Goal: Feedback & Contribution: Leave review/rating

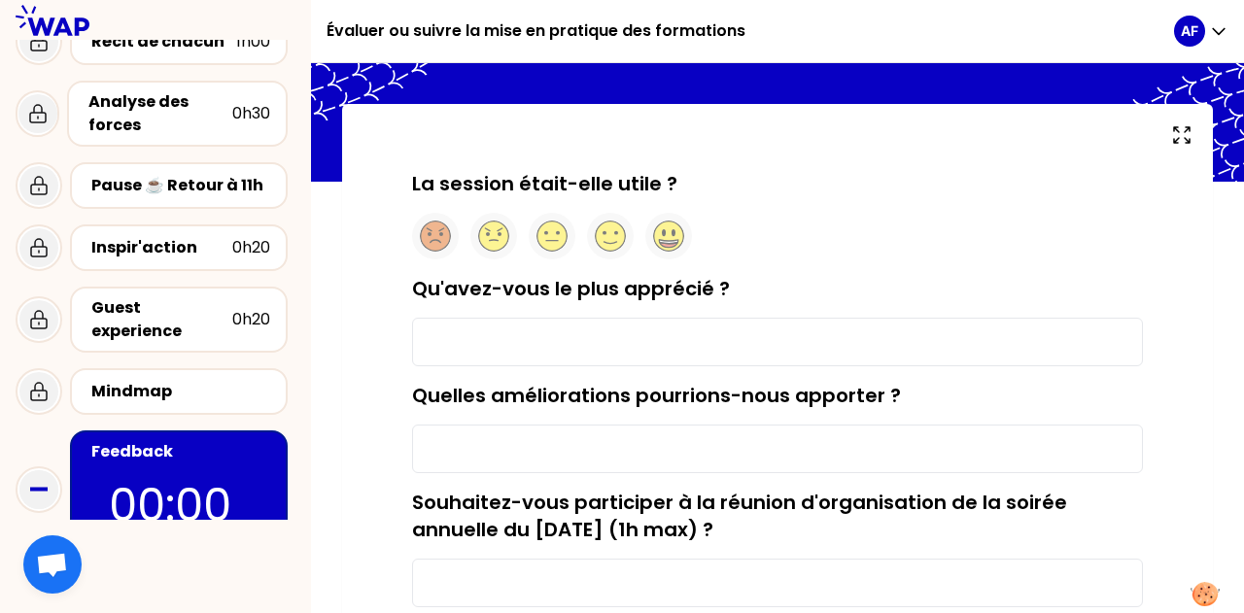
scroll to position [97, 0]
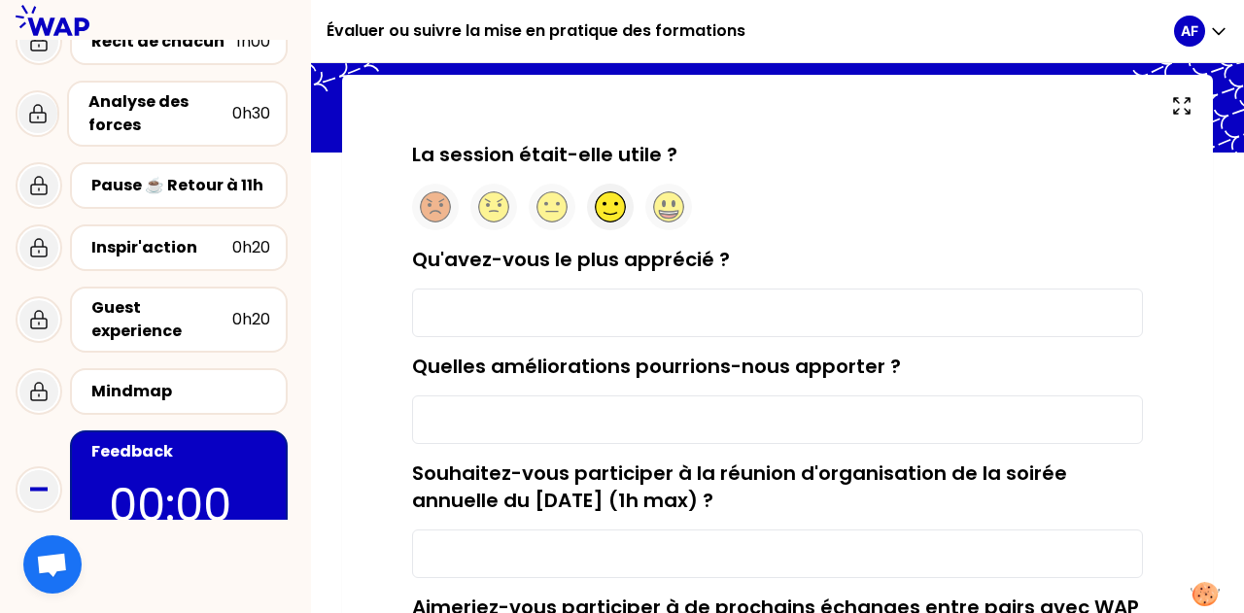
click at [616, 213] on icon at bounding box center [610, 214] width 13 height 2
click at [525, 312] on input "Qu'avez-vous le plus apprécié ?" at bounding box center [777, 313] width 731 height 49
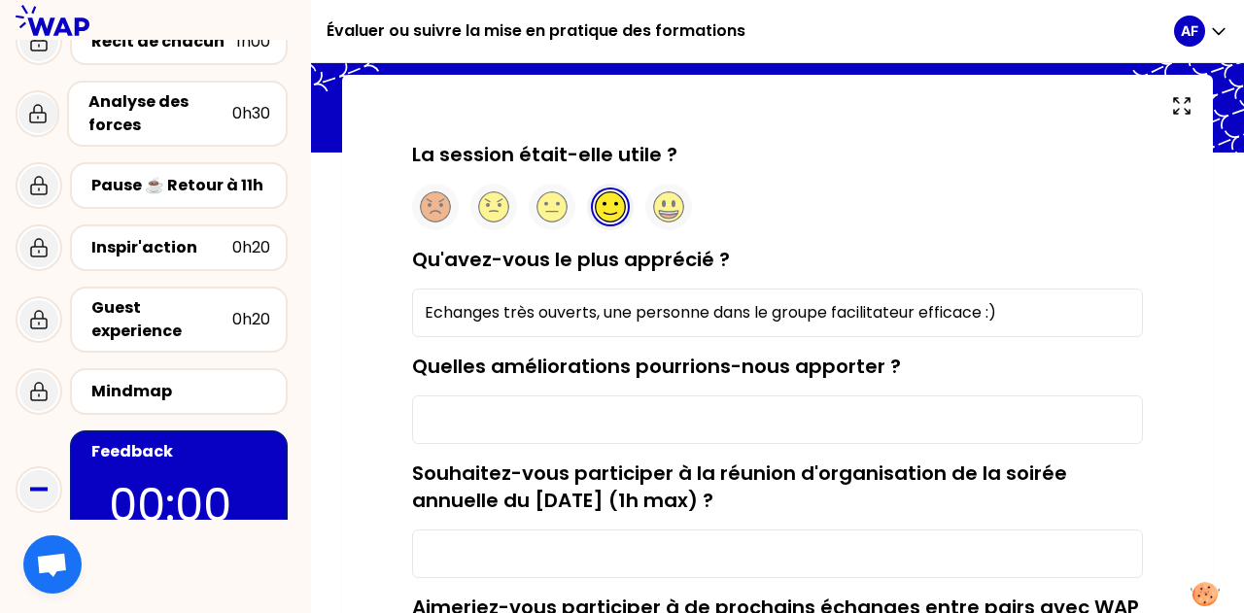
type input "Echanges très ouverts, une personne dans le groupe facilitateur efficace :)"
click at [453, 409] on input "Quelles améliorations pourrions-nous apporter ?" at bounding box center [777, 420] width 731 height 49
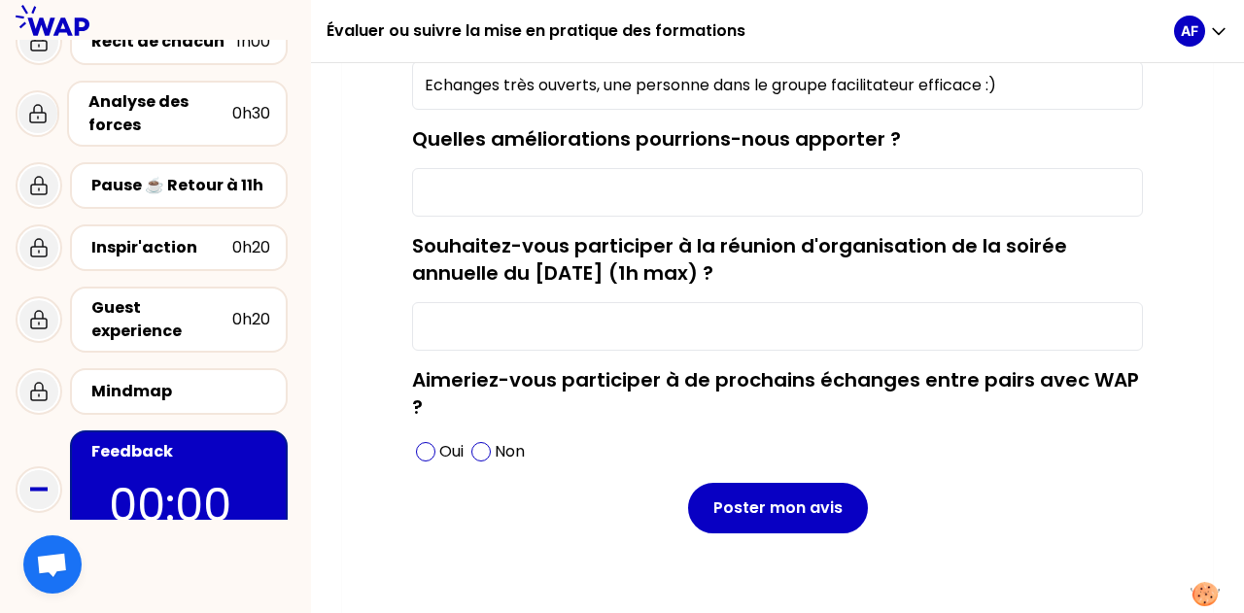
scroll to position [343, 0]
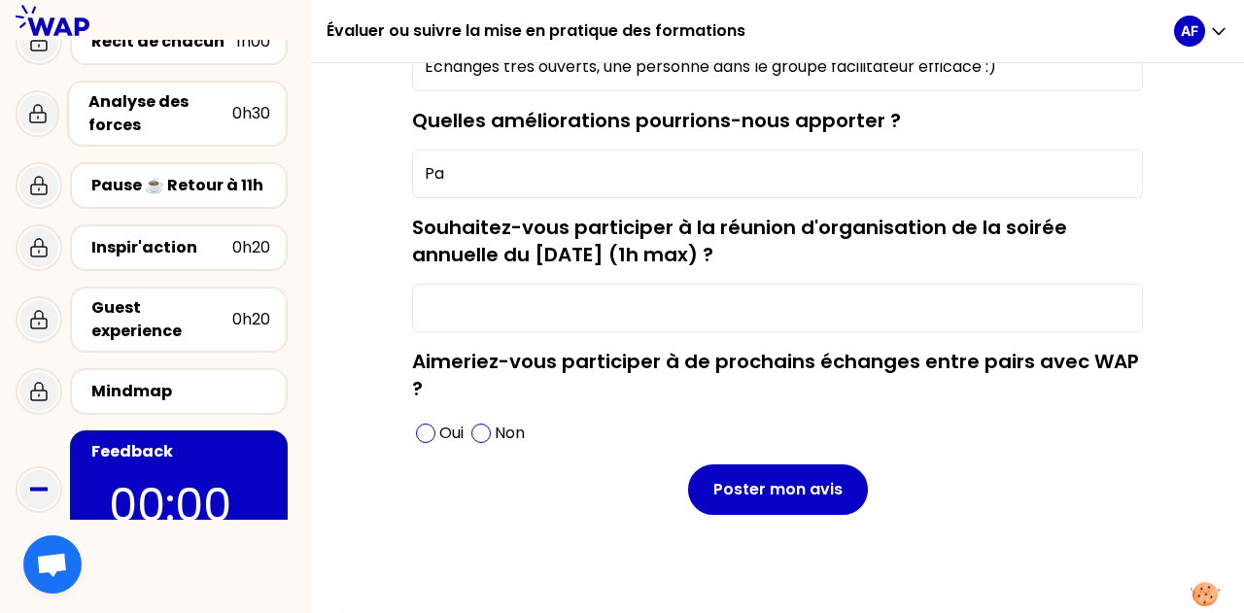
type input "P"
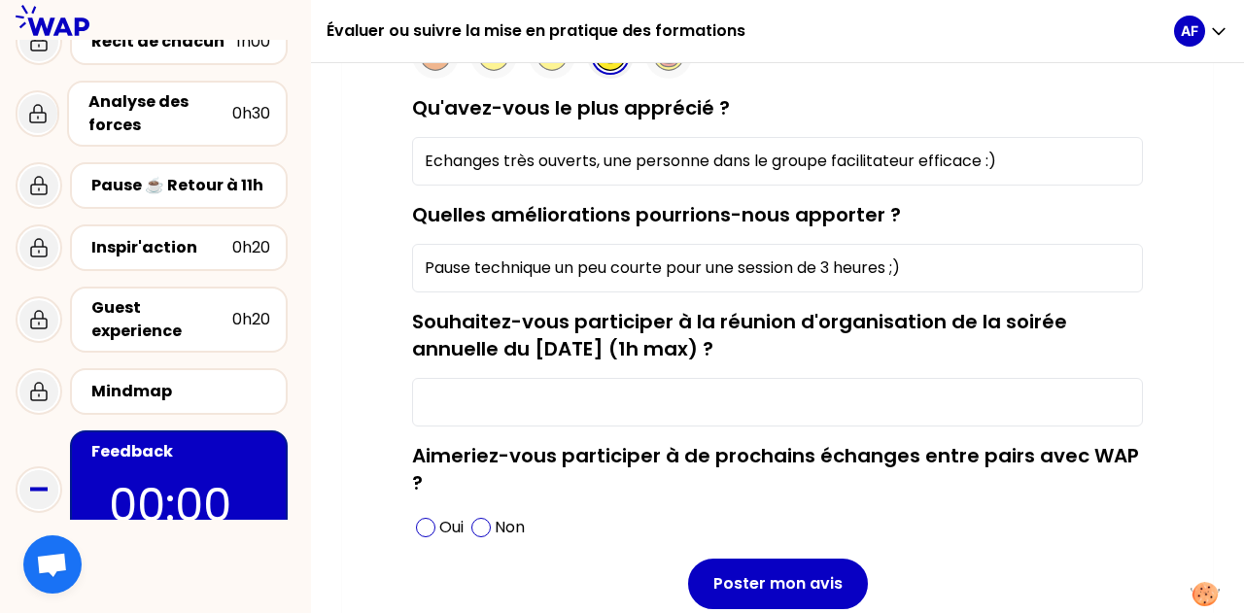
scroll to position [149, 0]
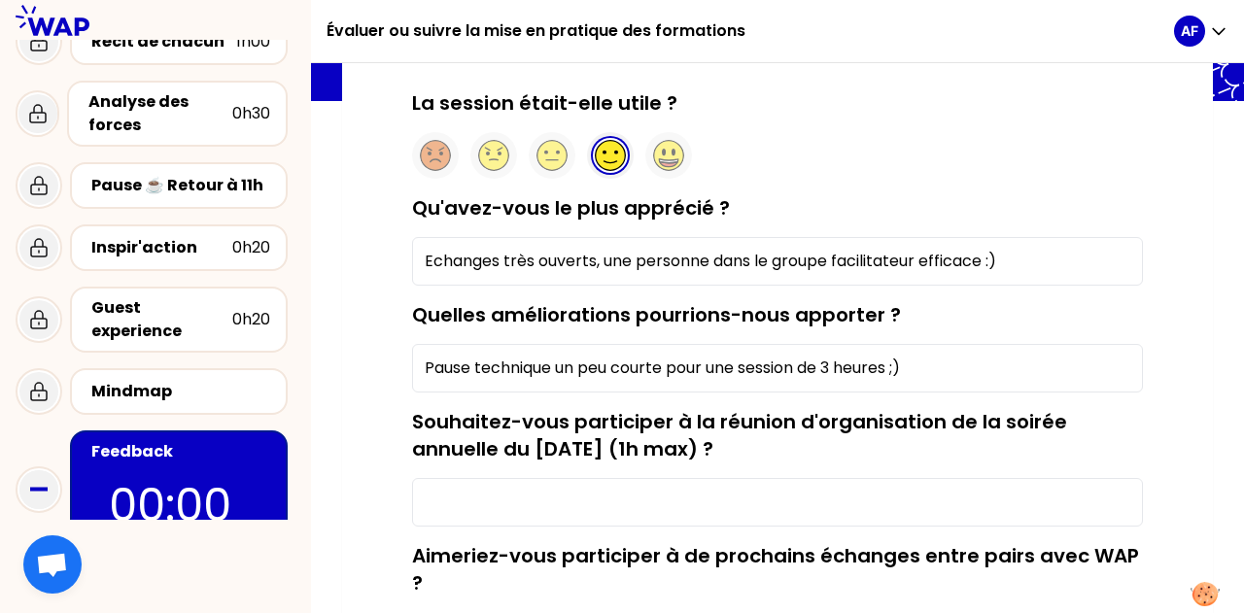
type input "Pause technique un peu courte pour une session de 3 heures ;)"
click at [1023, 260] on input "Echanges très ouverts, une personne dans le groupe facilitateur efficace :)" at bounding box center [777, 261] width 731 height 49
click at [789, 257] on input "Echanges très ouverts, une personne dans le groupe facilitateur efficace :). Ac…" at bounding box center [777, 261] width 731 height 49
drag, startPoint x: 760, startPoint y: 258, endPoint x: 1181, endPoint y: 261, distance: 420.9
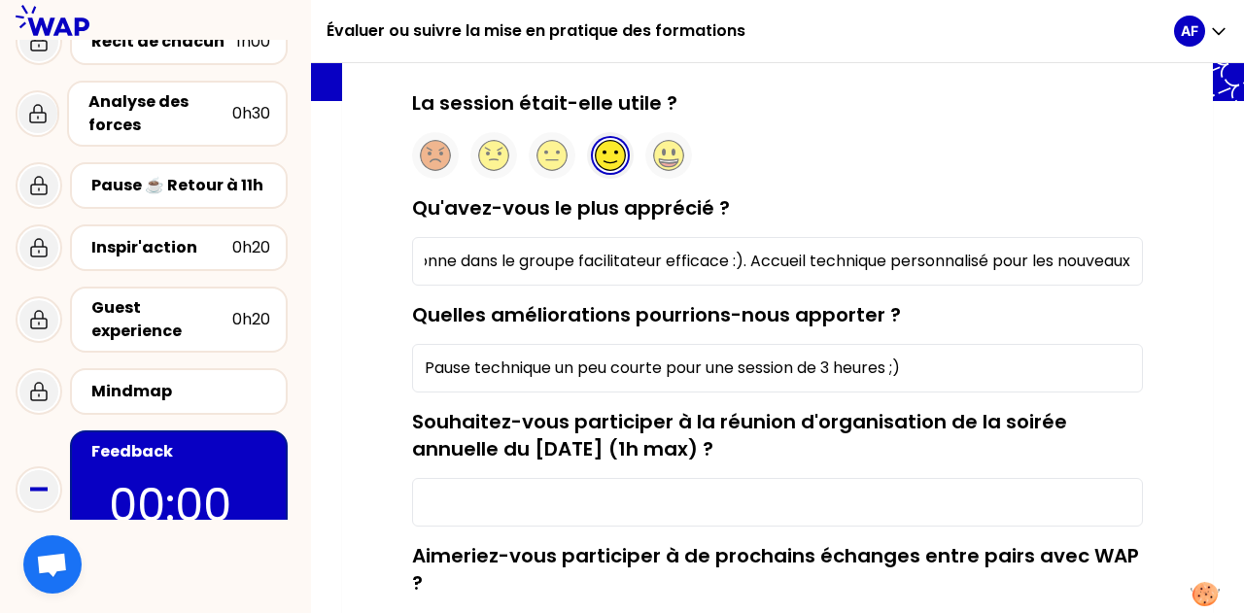
click at [1181, 261] on div "La session était-elle utile ? Qu'avez-vous le plus apprécié ? Echanges très ouv…" at bounding box center [777, 416] width 871 height 787
click at [500, 257] on input "Echanges très ouverts, une personne dans le groupe facilitateur efficace :)." at bounding box center [777, 261] width 731 height 49
click at [424, 260] on input "Echanges très ouverts, une personne dans le groupe facilitateur efficace :)." at bounding box center [777, 261] width 731 height 49
paste input "Accueil technique personnalisé pour les nouveaux"
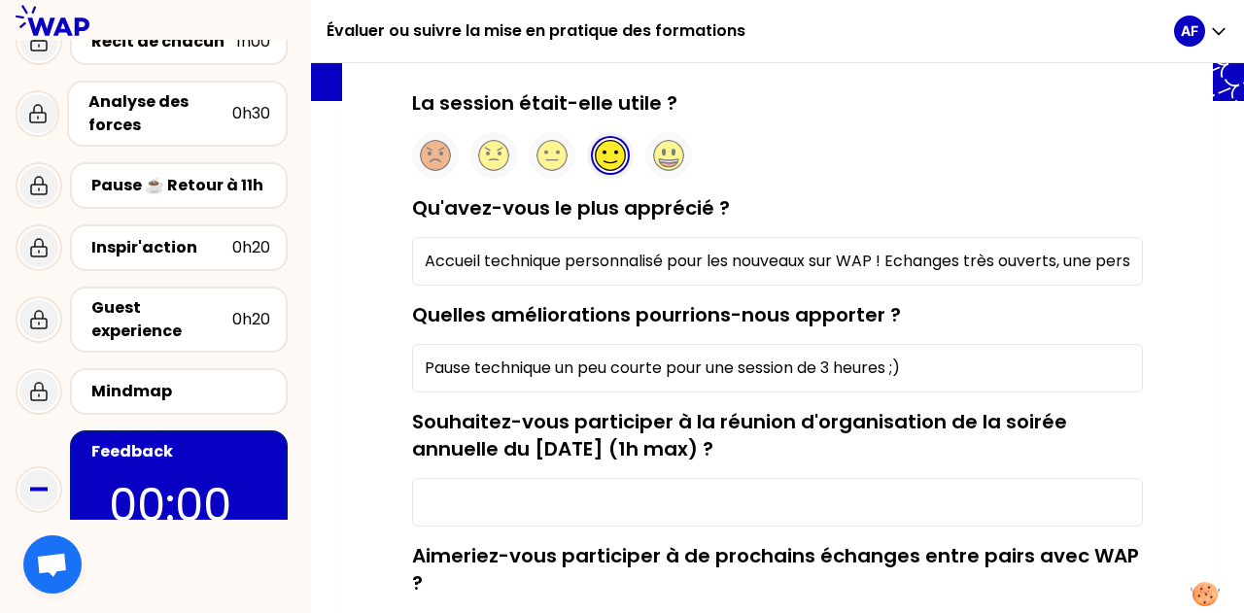
click at [976, 257] on input "Accueil technique personnalisé pour les nouveaux sur WAP ! Echanges très ouvert…" at bounding box center [777, 261] width 731 height 49
drag, startPoint x: 1067, startPoint y: 258, endPoint x: 1158, endPoint y: 260, distance: 90.4
click at [1158, 260] on div "La session était-elle utile ? Qu'avez-vous le plus apprécié ? Accueil technique…" at bounding box center [777, 430] width 793 height 682
click at [964, 258] on input "Accueil technique personnalisé pour les nouveaux sur WAP ! Echanges en groupe t…" at bounding box center [777, 261] width 731 height 49
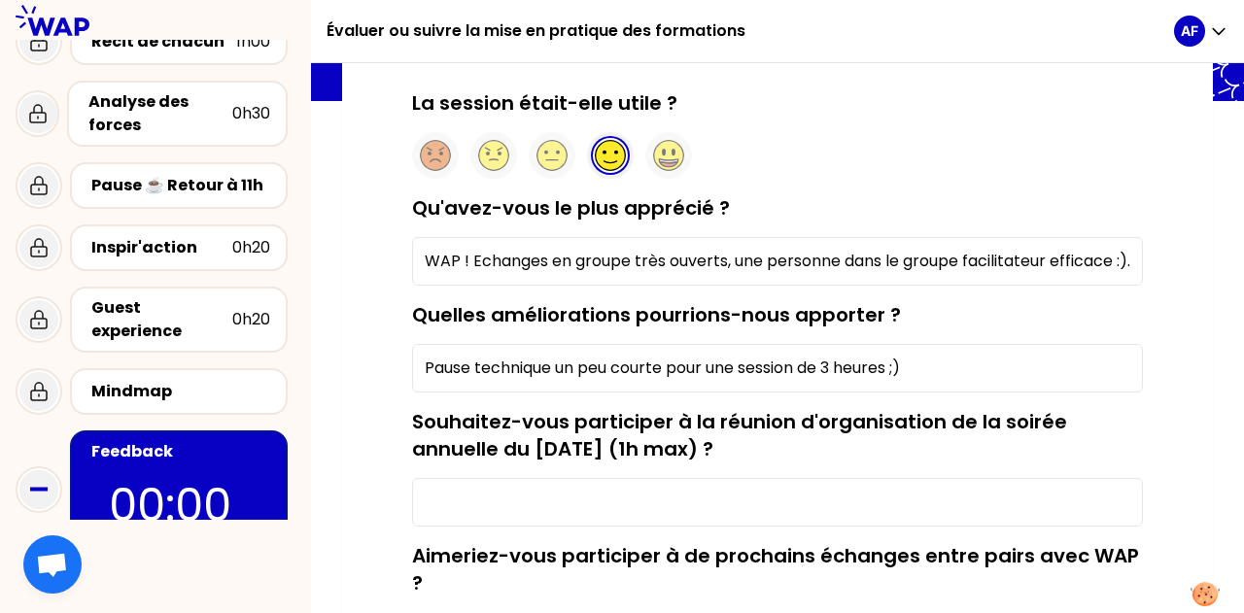
drag, startPoint x: 958, startPoint y: 261, endPoint x: 1109, endPoint y: 258, distance: 150.7
click at [1109, 258] on input "Accueil technique personnalisé pour les nouveaux sur WAP ! Echanges en groupe t…" at bounding box center [777, 261] width 731 height 49
click at [931, 259] on input "Accueil technique personnalisé pour les nouveaux sur WAP ! Echanges en groupe t…" at bounding box center [777, 261] width 731 height 49
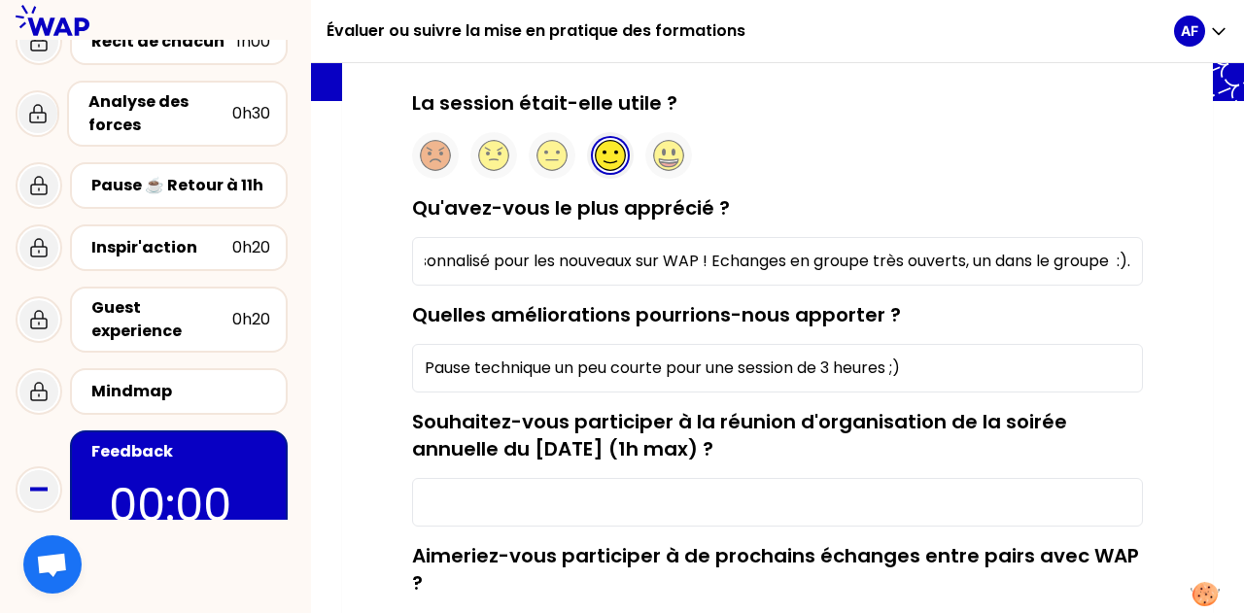
paste input "facilitateur efficace"
drag, startPoint x: 1096, startPoint y: 260, endPoint x: 1134, endPoint y: 259, distance: 37.9
click at [1134, 259] on input "Accueil technique personnalisé pour les nouveaux sur WAP ! Echanges en groupe t…" at bounding box center [777, 261] width 731 height 49
click at [982, 265] on input "Accueil technique personnalisé pour les nouveaux sur WAP ! Echanges en groupe t…" at bounding box center [777, 261] width 731 height 49
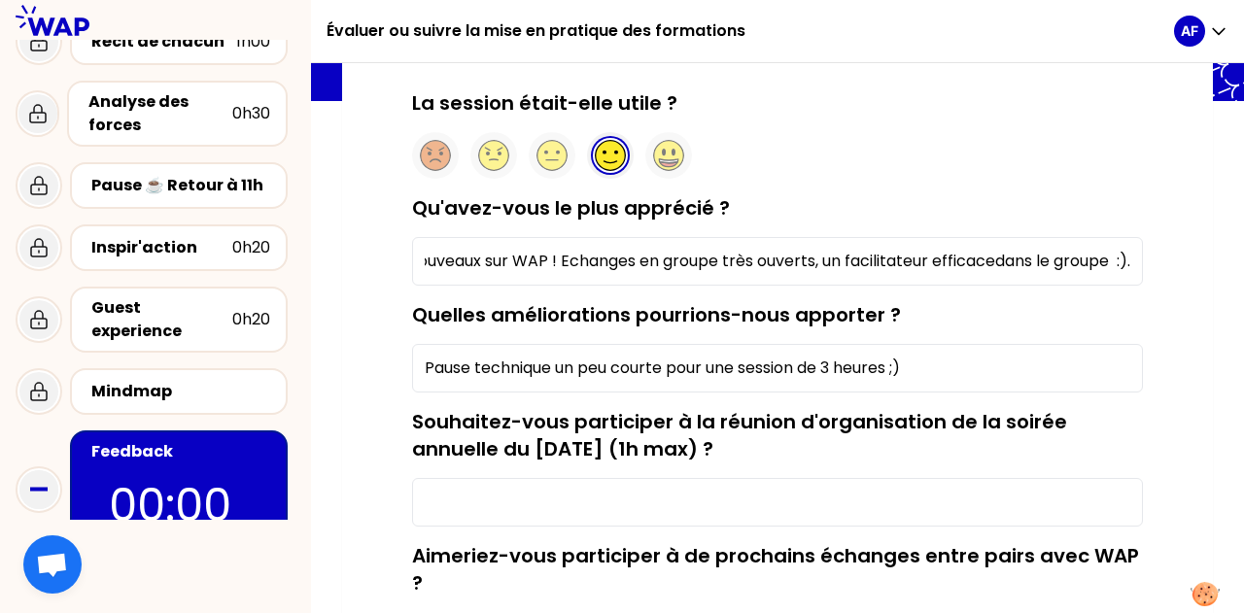
click at [991, 261] on input "Accueil technique personnalisé pour les nouveaux sur WAP ! Echanges en groupe t…" at bounding box center [777, 261] width 731 height 49
click at [927, 256] on input "Accueil technique personnalisé pour les nouveaux sur WAP ! Echanges en groupe t…" at bounding box center [777, 261] width 731 height 49
drag, startPoint x: 1091, startPoint y: 265, endPoint x: 1144, endPoint y: 261, distance: 53.6
click at [1144, 261] on div "La session était-elle utile ? Qu'avez-vous le plus apprécié ? Accueil technique…" at bounding box center [777, 430] width 793 height 682
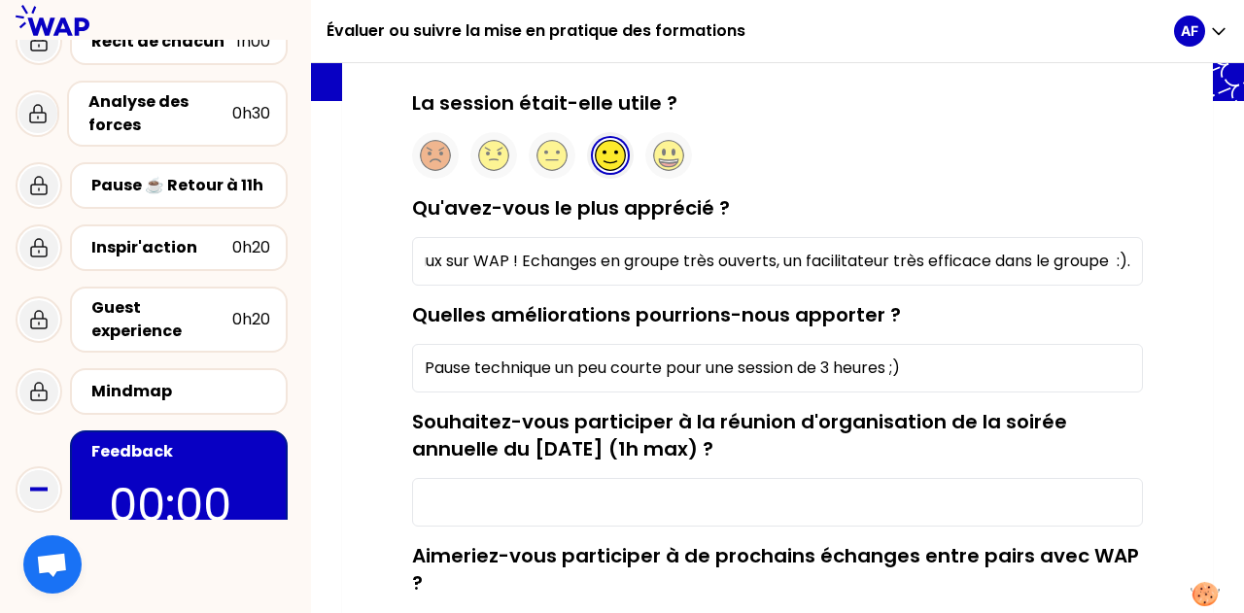
click at [1106, 256] on input "Accueil technique personnalisé pour les nouveaux sur WAP ! Echanges en groupe t…" at bounding box center [777, 261] width 731 height 49
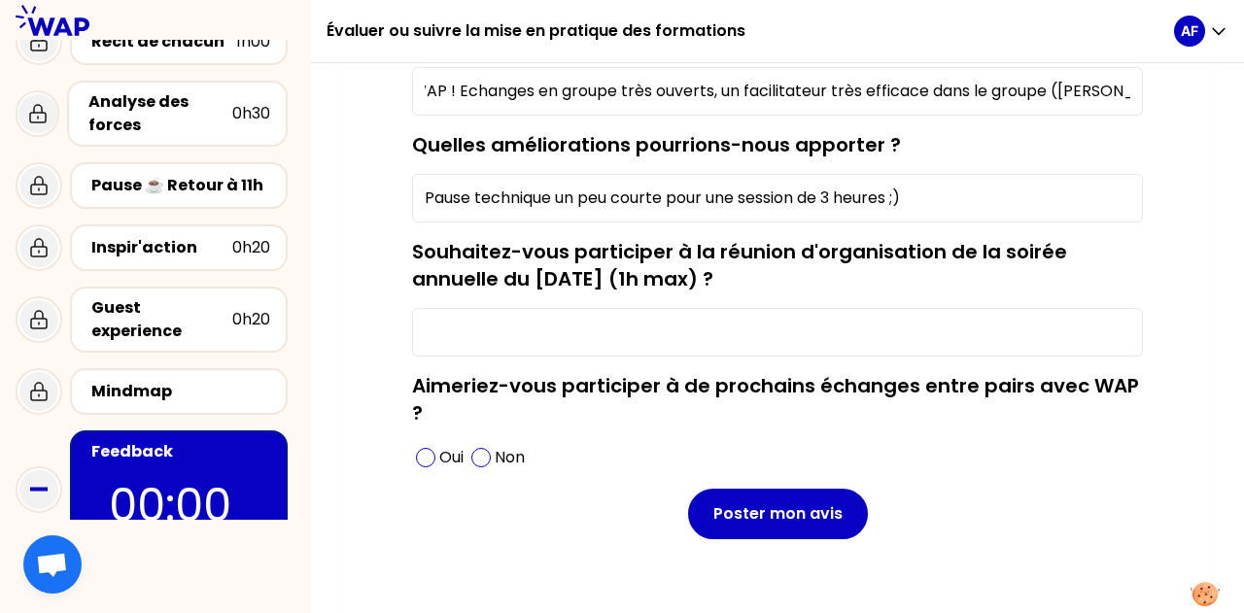
scroll to position [343, 0]
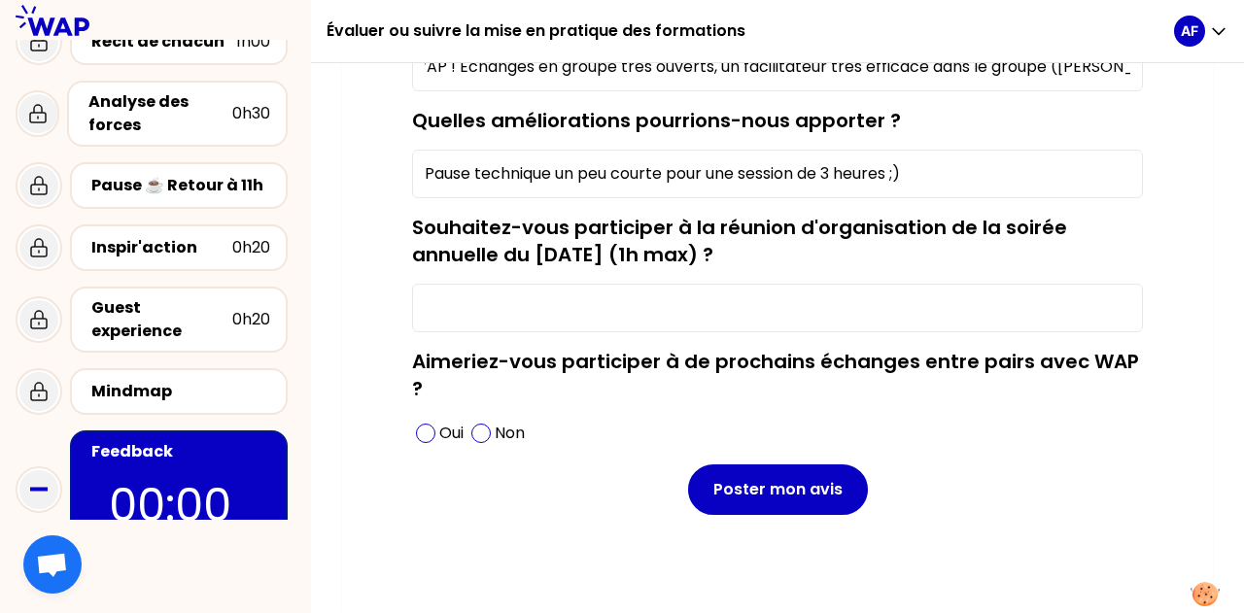
type input "Accueil technique personnalisé pour les nouveaux sur WAP ! Echanges en groupe t…"
click at [597, 306] on input "Souhaitez-vous participer à la réunion d'organisation de la soirée annuelle du …" at bounding box center [777, 308] width 731 height 49
type input "non, merci"
click at [435, 431] on div "Oui" at bounding box center [439, 433] width 55 height 31
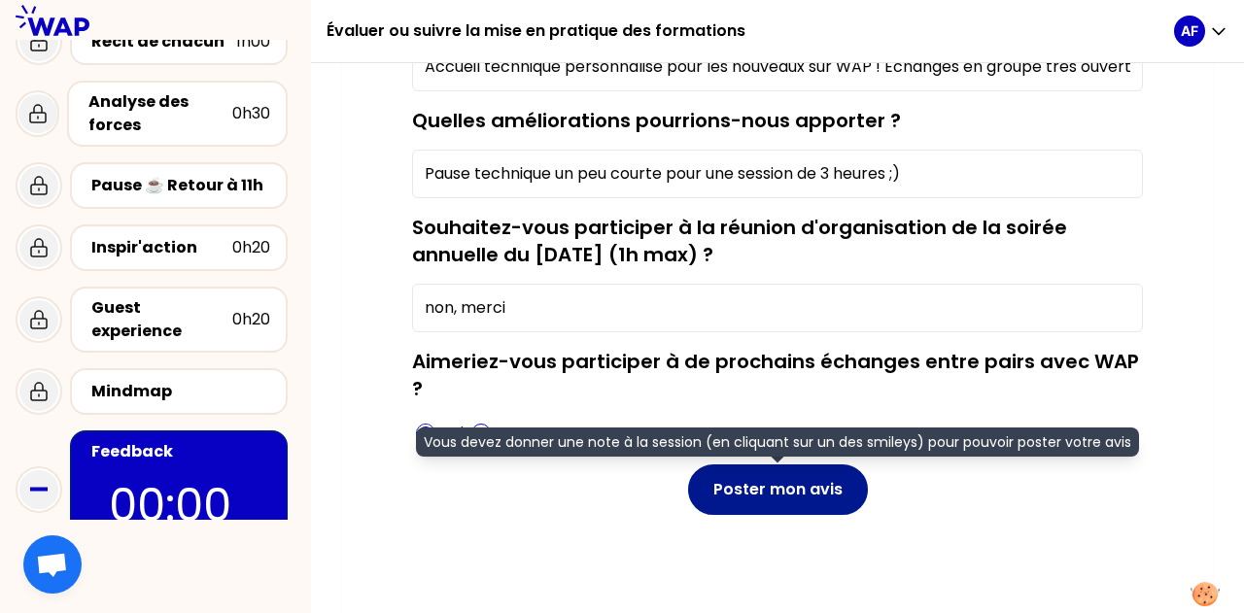
click at [783, 485] on button "Poster mon avis" at bounding box center [778, 490] width 180 height 51
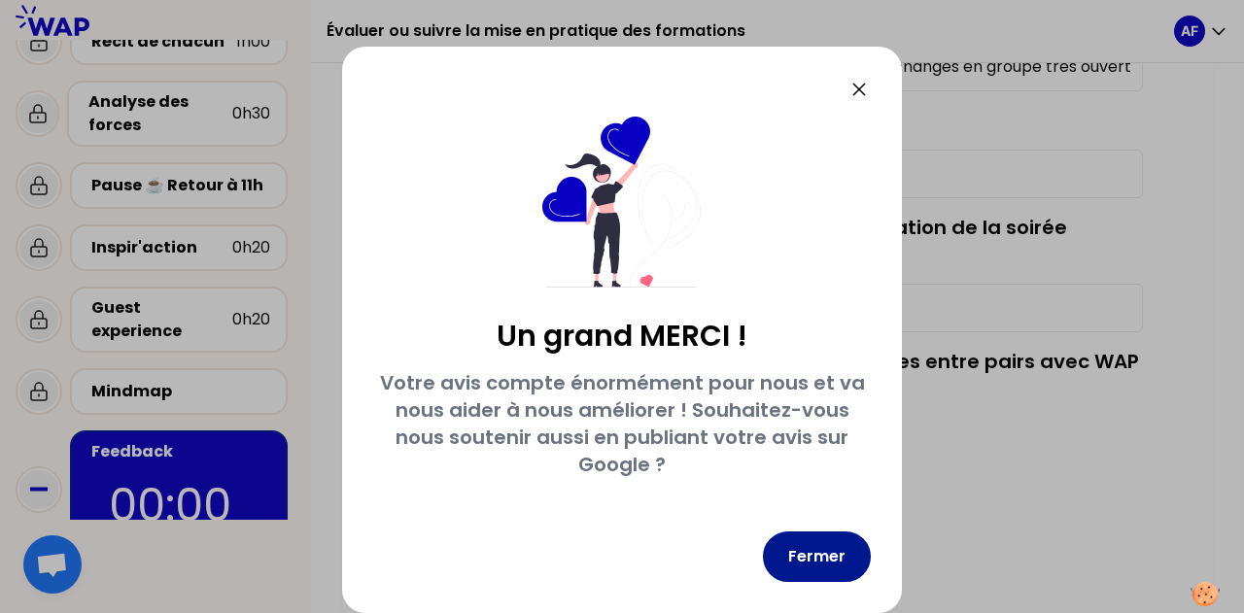
click at [852, 553] on button "Fermer" at bounding box center [817, 557] width 108 height 51
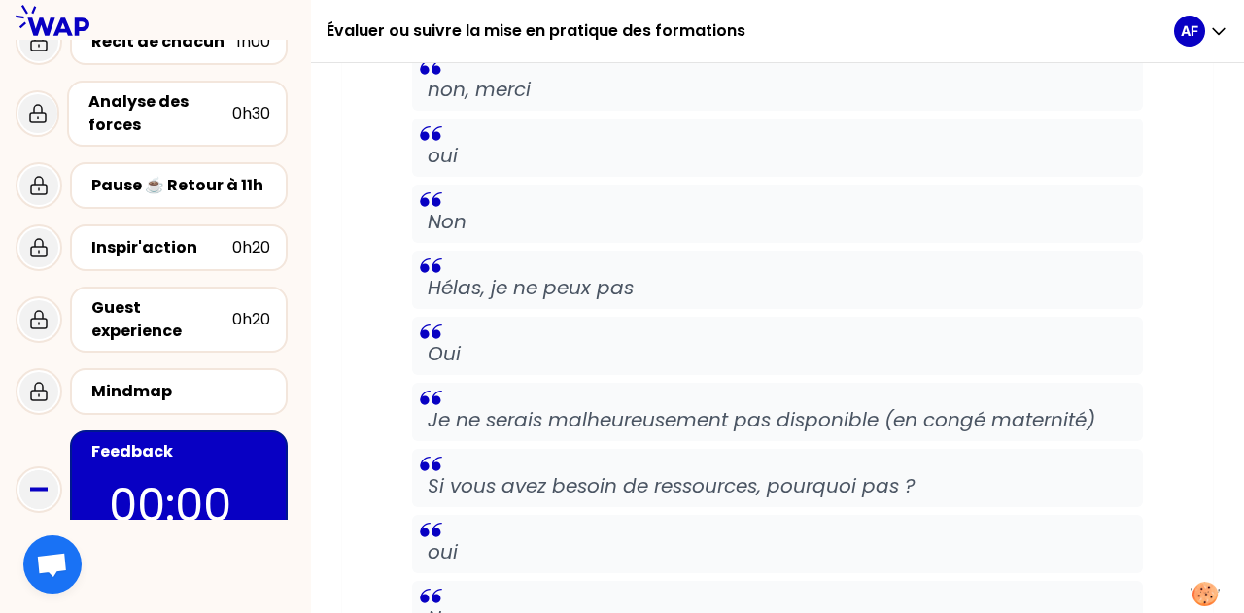
scroll to position [3505, 0]
